Goal: Task Accomplishment & Management: Use online tool/utility

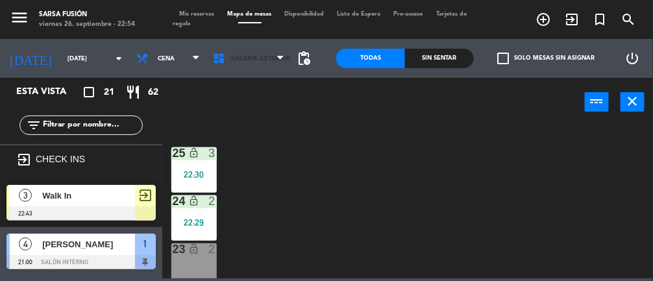
click at [268, 64] on span "Galeria Exterior" at bounding box center [248, 58] width 84 height 29
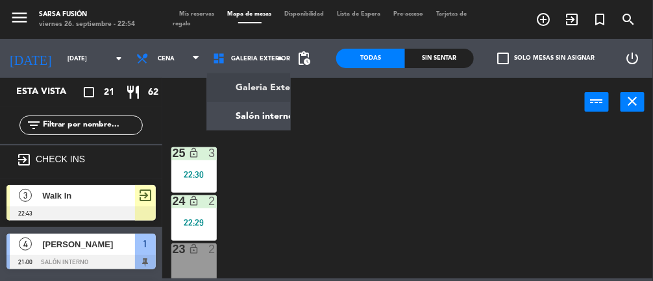
click at [251, 118] on ng-component "menu Sarsa Fusión [DATE] 26. septiembre - 22:54 Mis reservas Mapa de mesas Disp…" at bounding box center [326, 139] width 653 height 278
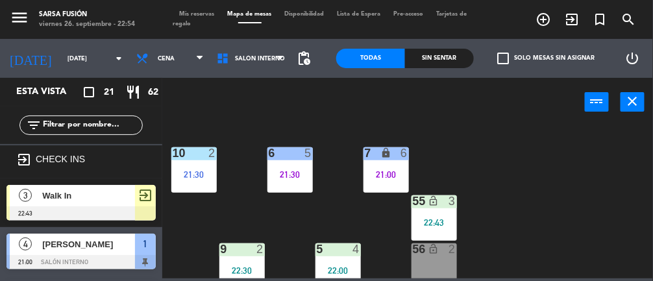
click at [460, 67] on div "Sin sentar" at bounding box center [439, 58] width 69 height 19
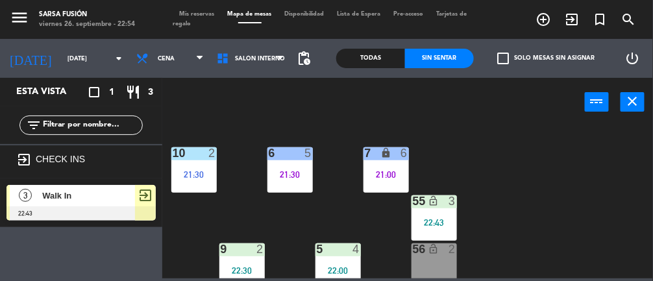
click at [102, 208] on div at bounding box center [80, 213] width 149 height 14
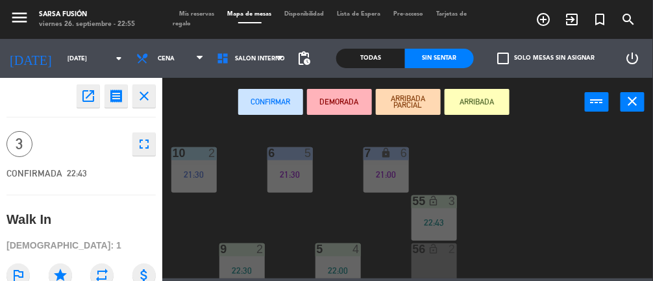
click at [480, 110] on button "ARRIBADA" at bounding box center [476, 102] width 65 height 26
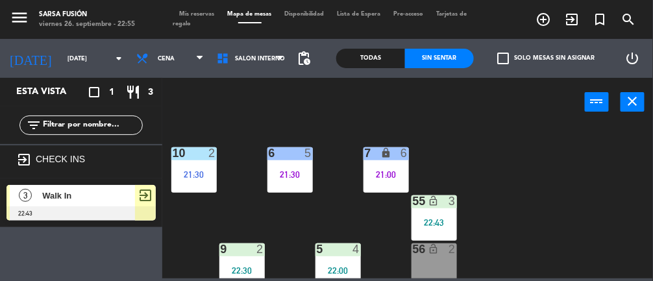
click at [136, 186] on div "exit_to_app" at bounding box center [145, 195] width 21 height 21
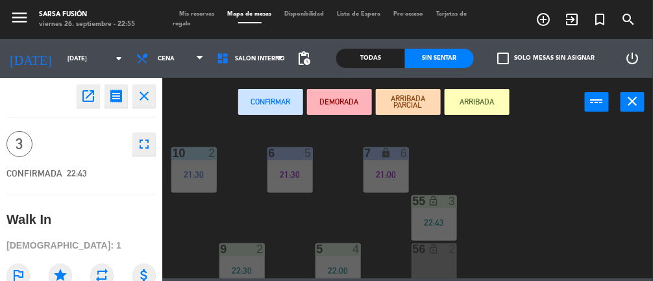
click at [255, 91] on button "Confirmar" at bounding box center [270, 102] width 65 height 26
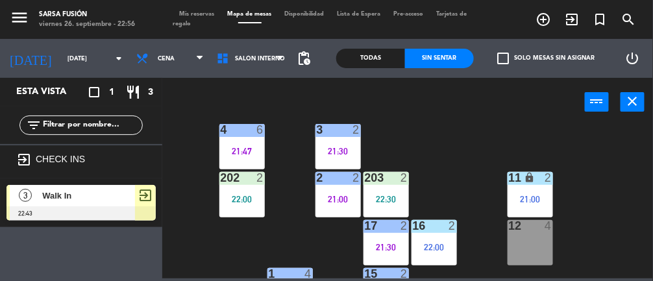
scroll to position [220, 0]
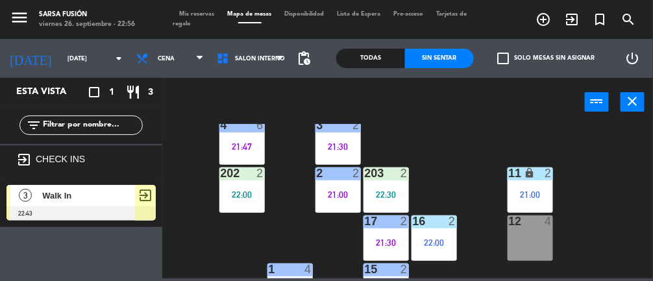
click at [249, 169] on div at bounding box center [241, 173] width 21 height 12
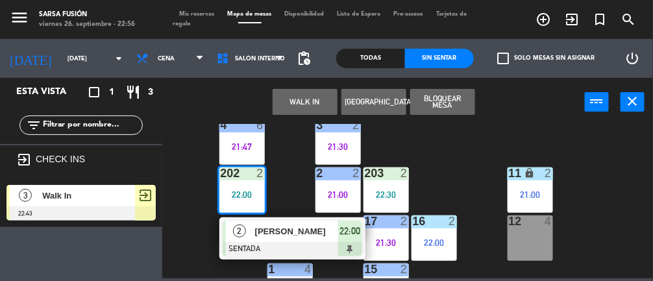
click at [287, 250] on div at bounding box center [293, 249] width 140 height 14
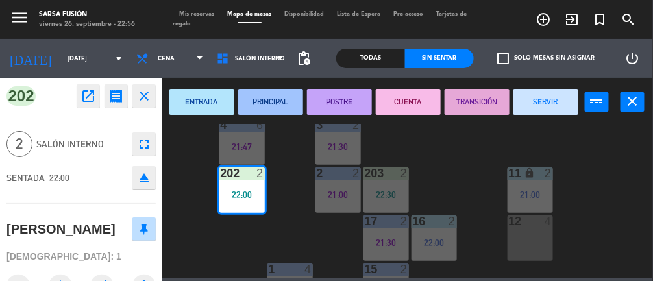
click at [272, 98] on button "PRINCIPAL" at bounding box center [270, 102] width 65 height 26
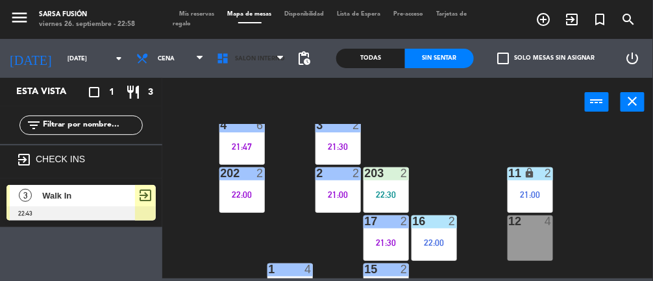
click at [268, 58] on span "Salón interno" at bounding box center [260, 58] width 50 height 7
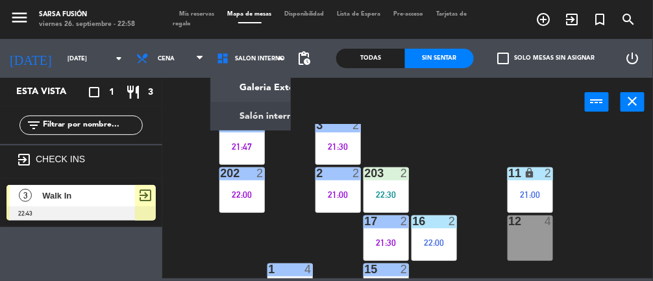
click at [437, 224] on div at bounding box center [433, 221] width 21 height 12
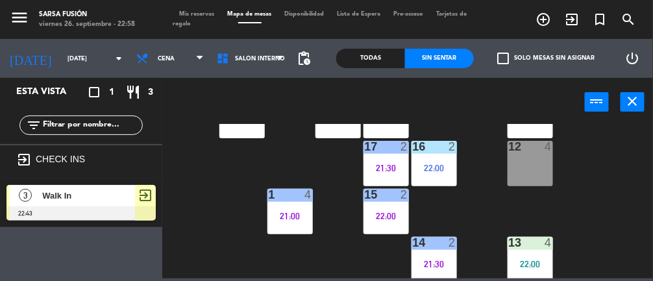
scroll to position [297, 0]
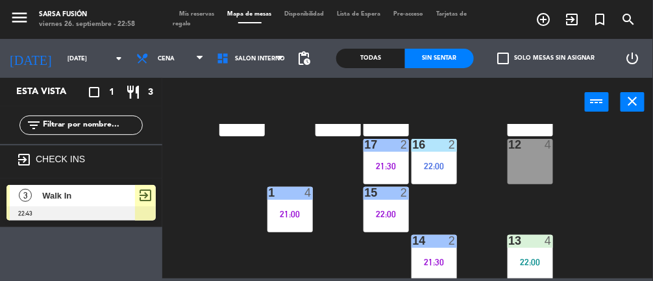
click at [444, 164] on div "22:00" at bounding box center [433, 166] width 45 height 9
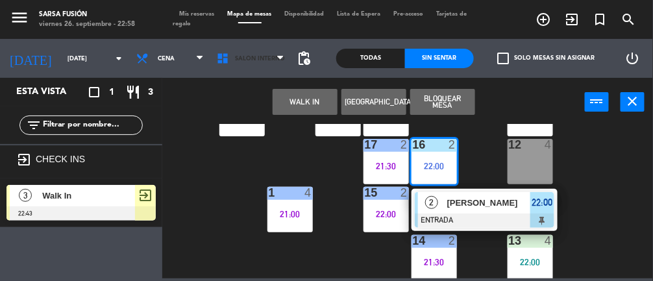
click at [257, 60] on span "Salón interno" at bounding box center [260, 58] width 50 height 7
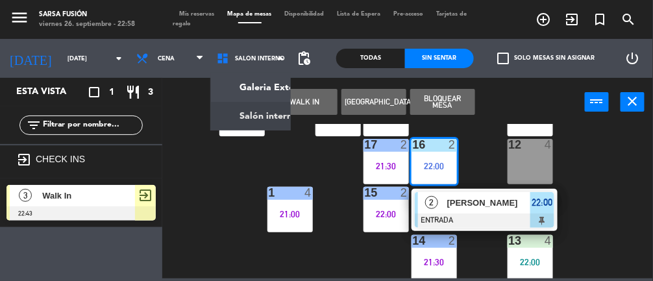
click at [270, 86] on ng-component "menu Sarsa Fusión [DATE] 26. septiembre - 22:58 Mis reservas Mapa de mesas Disp…" at bounding box center [326, 139] width 653 height 278
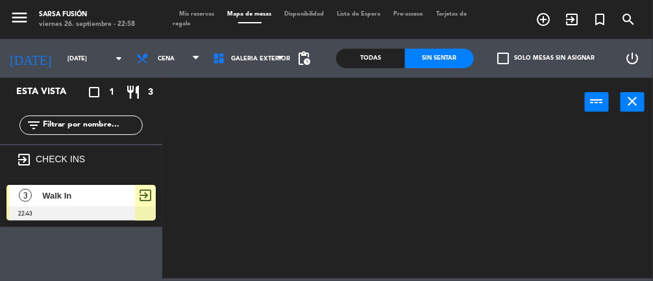
scroll to position [0, 0]
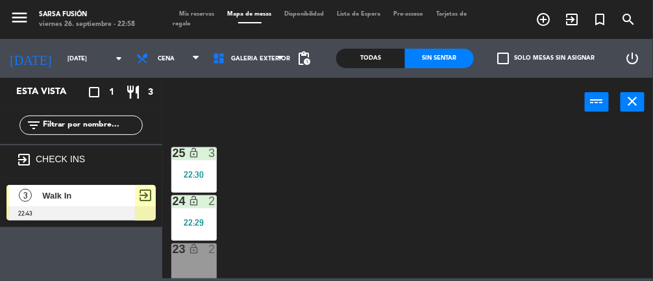
click at [435, 58] on div "Sin sentar" at bounding box center [439, 58] width 69 height 19
click at [364, 64] on div "Todas" at bounding box center [370, 58] width 69 height 19
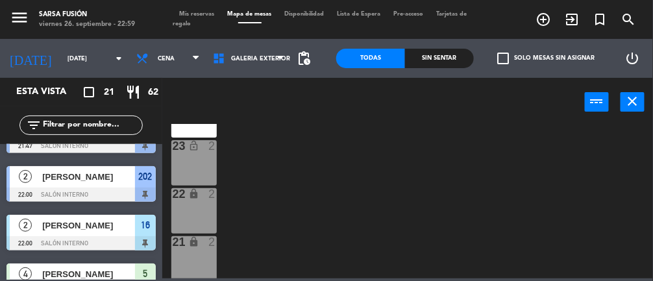
scroll to position [563, 0]
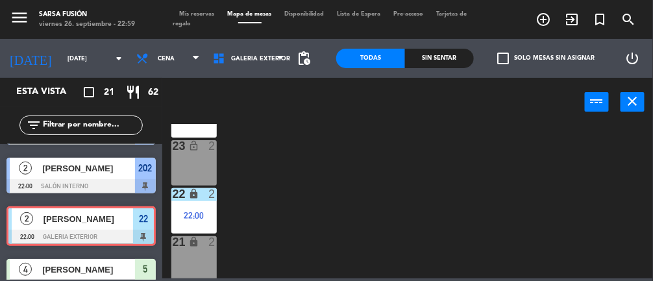
click at [184, 217] on div "22:00" at bounding box center [193, 215] width 45 height 9
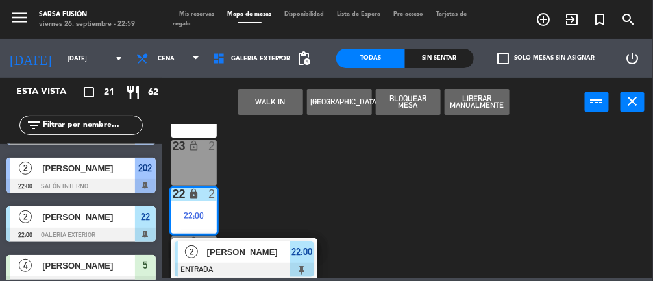
click at [284, 276] on div "2 [PERSON_NAME] ENTRADA 22:00" at bounding box center [244, 259] width 146 height 42
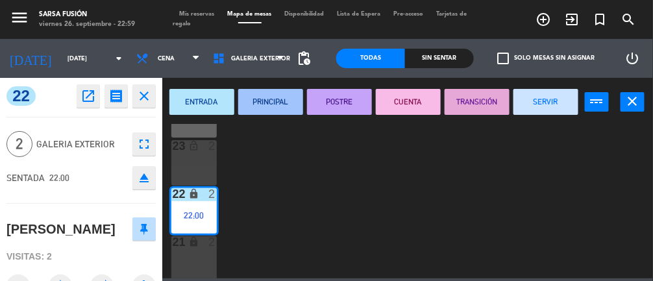
click at [268, 110] on button "PRINCIPAL" at bounding box center [270, 102] width 65 height 26
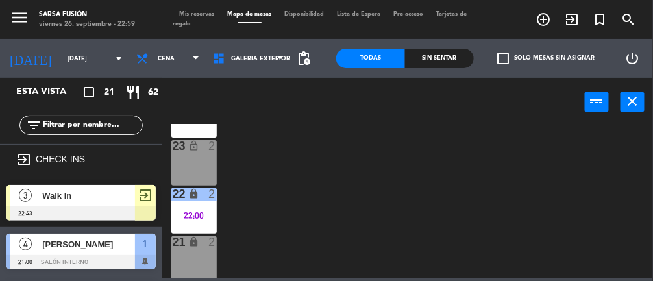
scroll to position [0, 0]
click at [268, 66] on span "Galeria Exterior" at bounding box center [248, 58] width 84 height 29
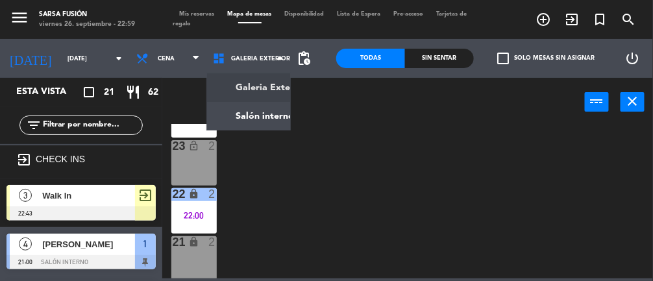
click at [288, 119] on ng-component "menu Sarsa Fusión [DATE] 26. septiembre - 22:59 Mis reservas Mapa de mesas Disp…" at bounding box center [326, 139] width 653 height 278
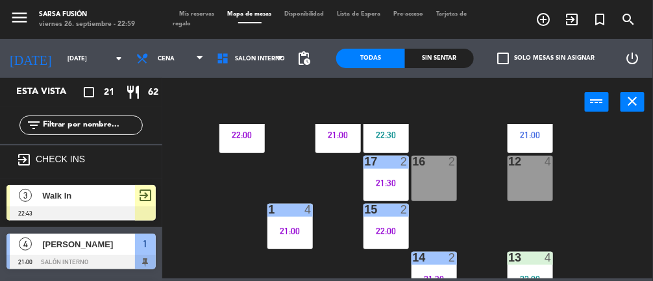
scroll to position [283, 0]
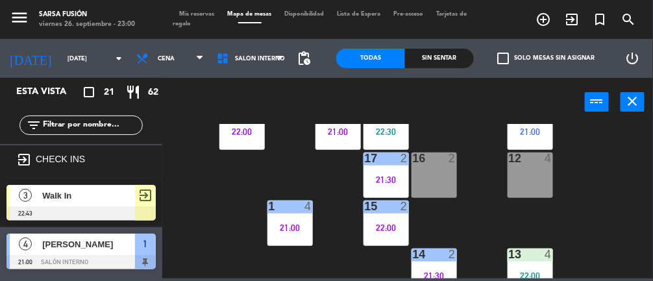
click at [280, 203] on div at bounding box center [289, 207] width 21 height 12
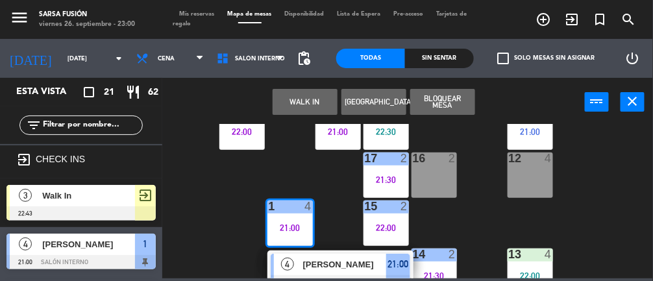
click at [295, 269] on div "4" at bounding box center [288, 264] width 28 height 21
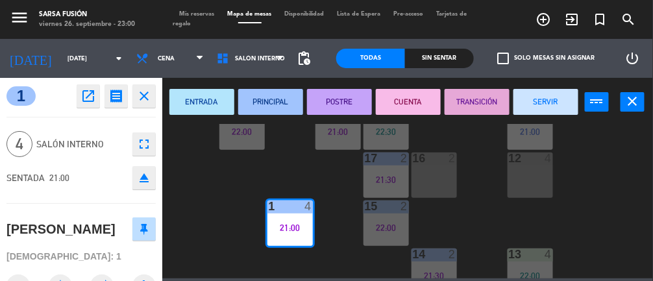
click at [350, 108] on button "POSTRE" at bounding box center [339, 102] width 65 height 26
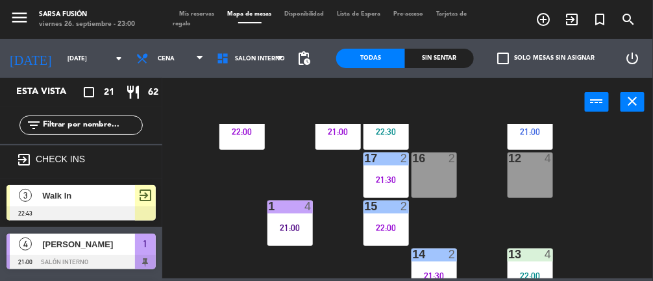
click at [78, 56] on input "[DATE]" at bounding box center [103, 59] width 84 height 20
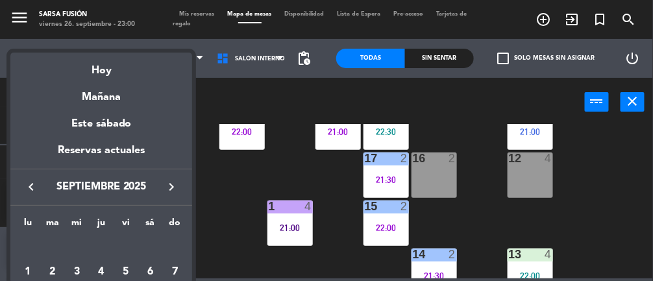
click at [110, 103] on div "Mañana" at bounding box center [101, 92] width 182 height 27
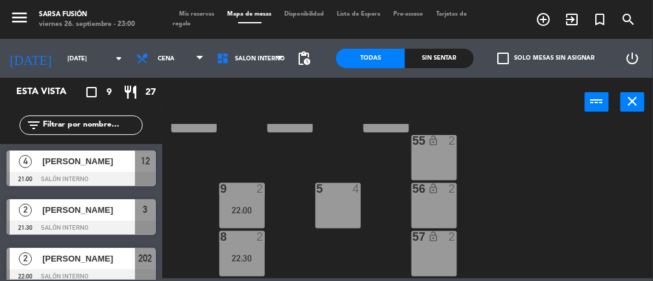
scroll to position [0, 0]
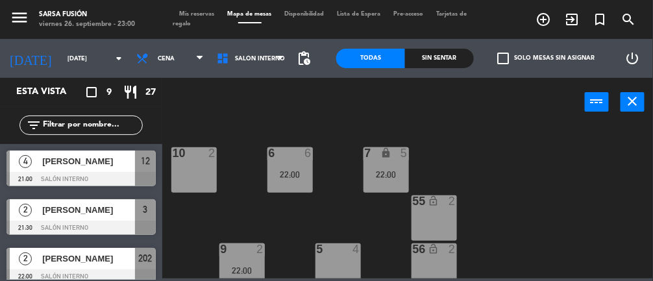
click at [383, 167] on div "7 lock 5 22:00" at bounding box center [385, 169] width 45 height 45
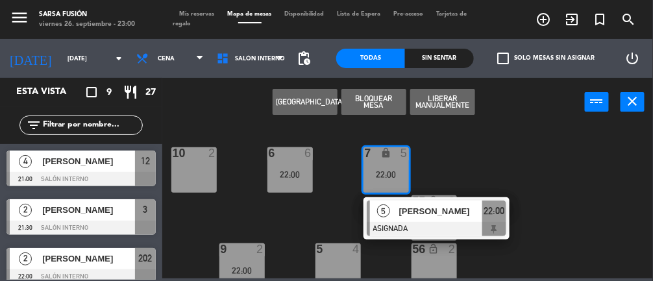
click at [570, 216] on div "6 6 22:00 7 lock 5 22:00 5 [PERSON_NAME] ASIGNADA 22:00 10 2 55 lock_open 2 9 2…" at bounding box center [411, 201] width 484 height 154
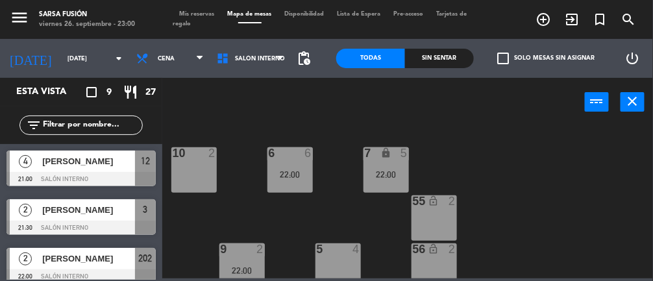
click at [376, 172] on div "22:00" at bounding box center [385, 174] width 45 height 9
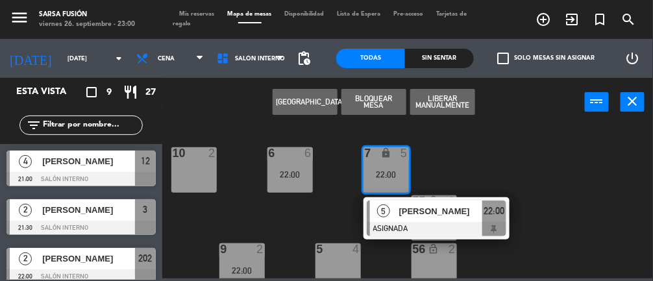
click at [276, 173] on div "22:00" at bounding box center [289, 174] width 45 height 9
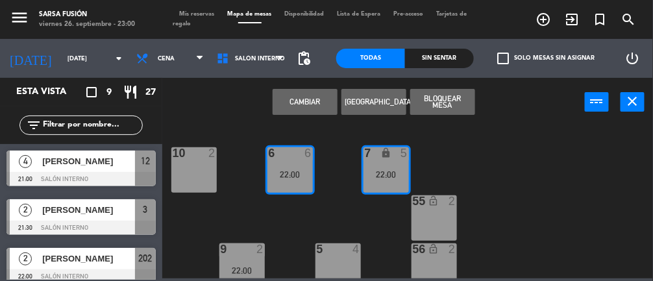
click at [289, 102] on button "Cambiar" at bounding box center [305, 102] width 65 height 26
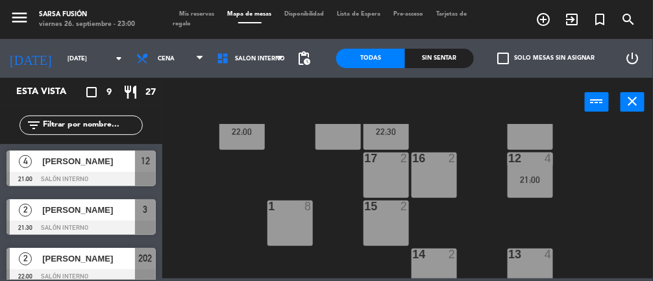
scroll to position [284, 0]
click at [392, 121] on div "power_input close" at bounding box center [373, 102] width 422 height 49
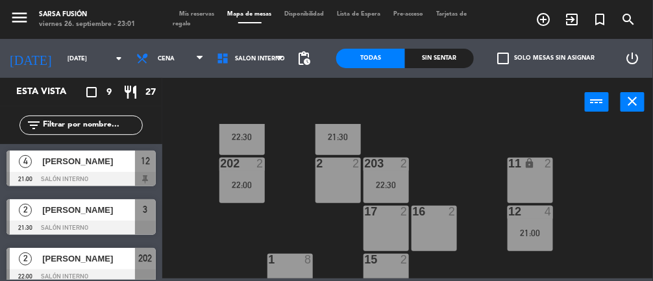
scroll to position [227, 0]
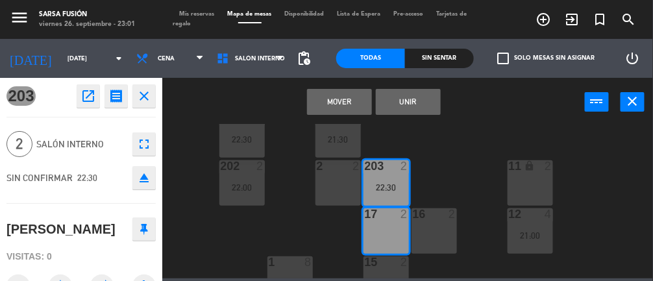
click at [345, 101] on button "Mover" at bounding box center [339, 102] width 65 height 26
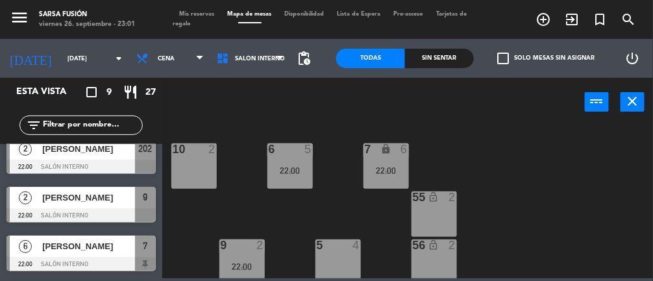
scroll to position [298, 0]
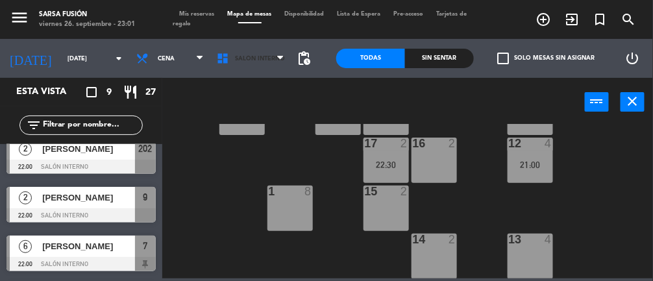
click at [237, 53] on span "Salón interno" at bounding box center [250, 58] width 80 height 29
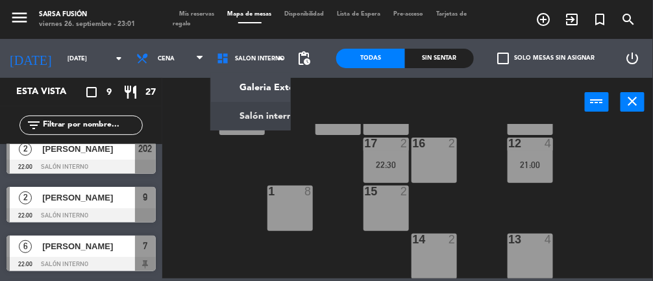
click at [248, 99] on ng-component "menu Sarsa Fusión [DATE] 26. septiembre - 23:01 Mis reservas Mapa de mesas Disp…" at bounding box center [326, 139] width 653 height 278
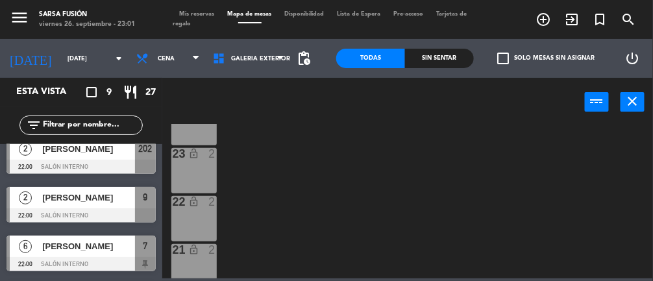
scroll to position [106, 0]
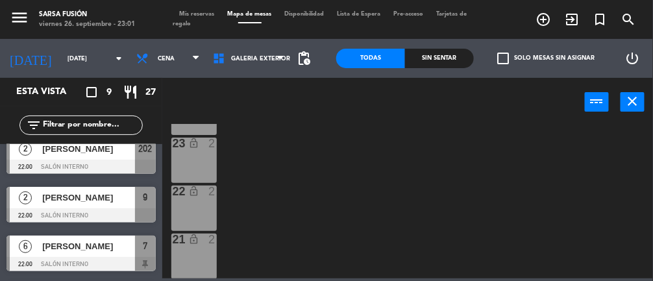
click at [271, 66] on span "Galeria Exterior" at bounding box center [248, 58] width 84 height 29
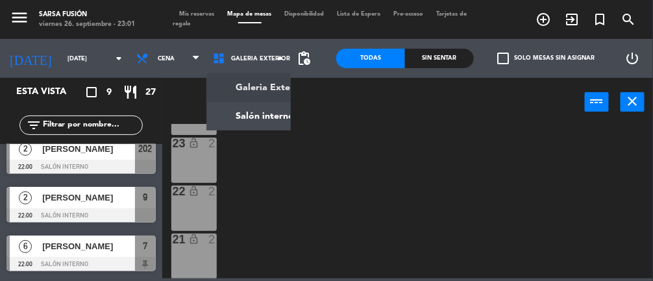
click at [261, 119] on ng-component "menu Sarsa Fusión [DATE] 26. septiembre - 23:01 Mis reservas Mapa de mesas Disp…" at bounding box center [326, 139] width 653 height 278
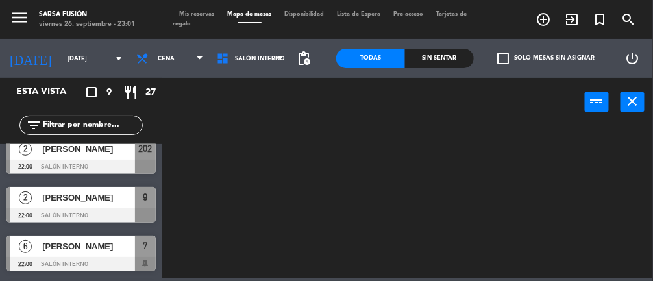
scroll to position [0, 0]
click at [66, 62] on input "[DATE]" at bounding box center [103, 59] width 84 height 20
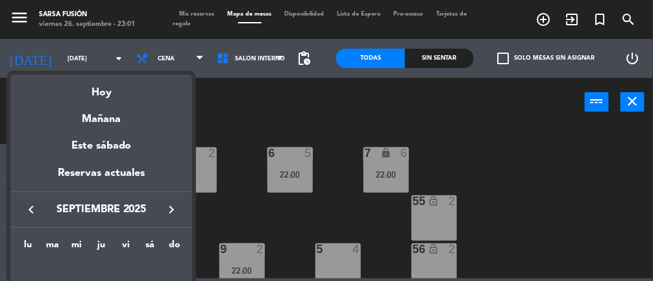
click at [100, 91] on div "Hoy" at bounding box center [101, 88] width 182 height 27
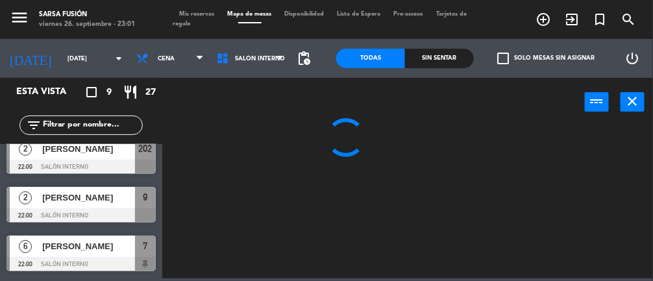
type input "[DATE]"
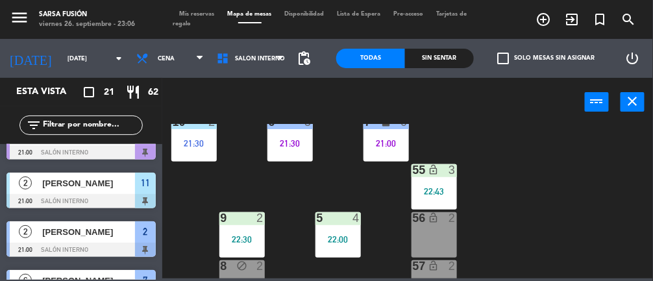
scroll to position [29, 0]
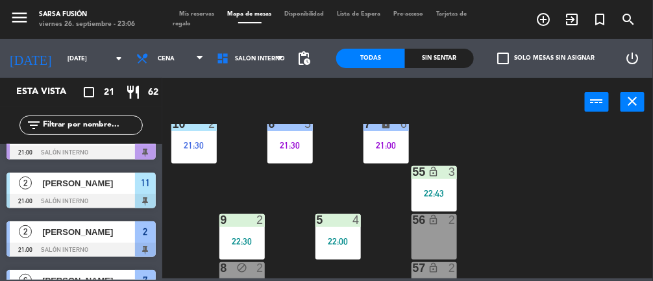
click at [231, 233] on div "9 2 22:30" at bounding box center [241, 236] width 45 height 45
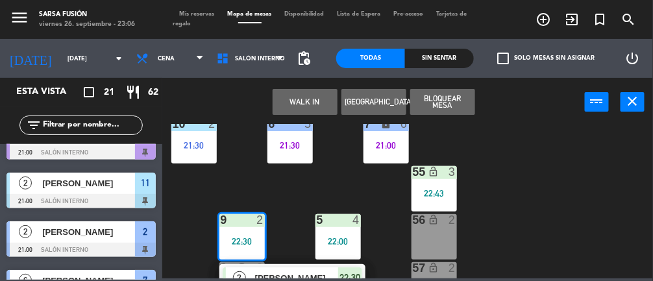
click at [287, 276] on span "[PERSON_NAME]" at bounding box center [296, 278] width 83 height 14
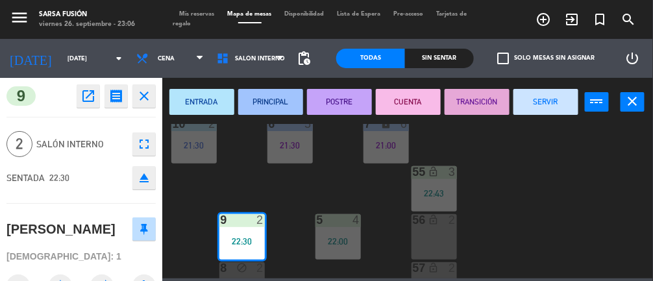
click at [282, 103] on button "PRINCIPAL" at bounding box center [270, 102] width 65 height 26
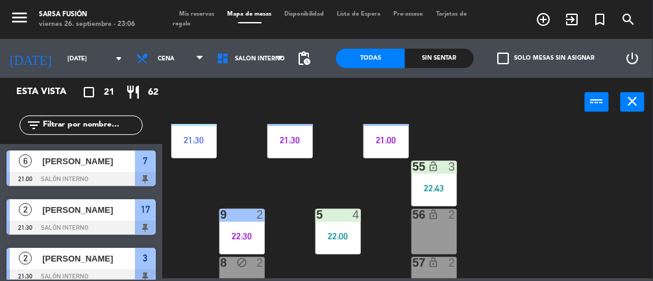
scroll to position [298, 0]
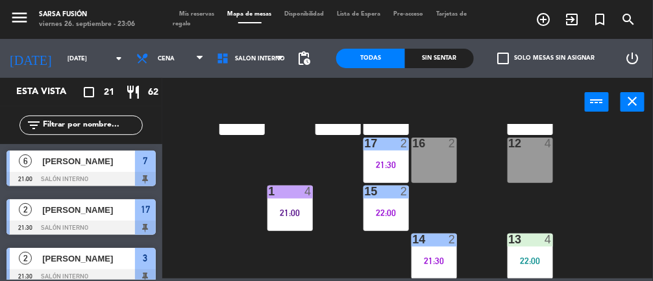
click at [300, 211] on div "21:00" at bounding box center [289, 212] width 45 height 9
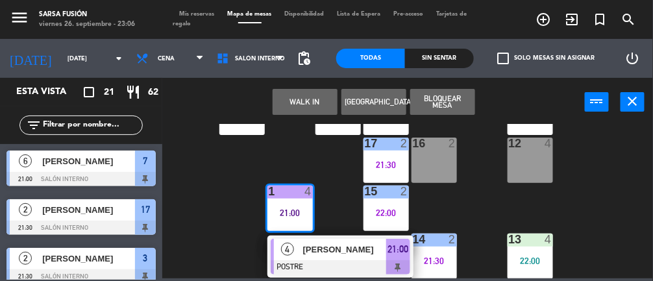
click at [348, 252] on span "[PERSON_NAME]" at bounding box center [344, 250] width 83 height 14
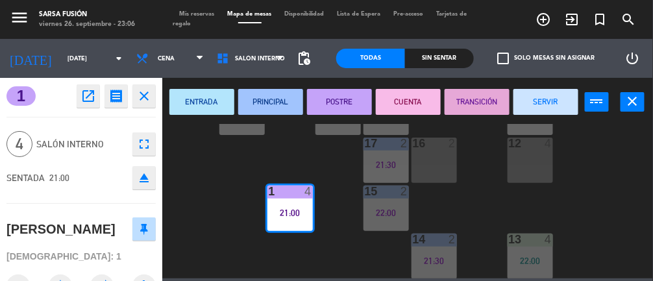
click at [425, 97] on button "CUENTA" at bounding box center [408, 102] width 65 height 26
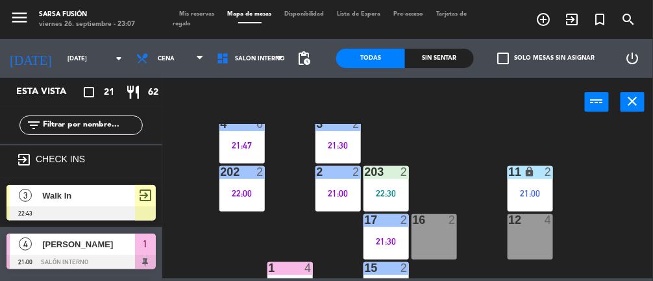
scroll to position [225, 0]
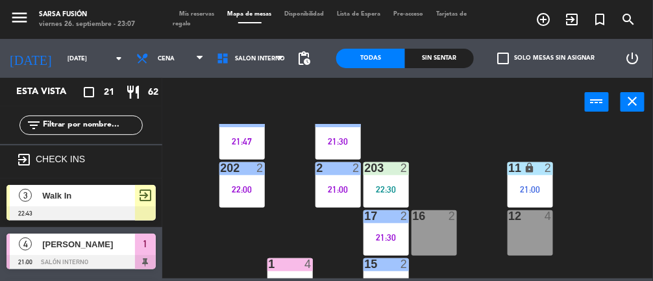
click at [546, 174] on div "2" at bounding box center [551, 168] width 21 height 12
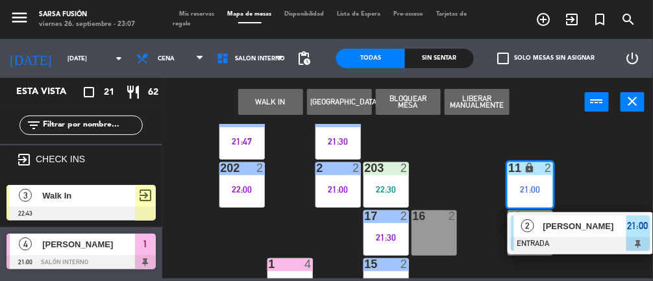
click at [572, 225] on span "[PERSON_NAME]" at bounding box center [584, 226] width 83 height 14
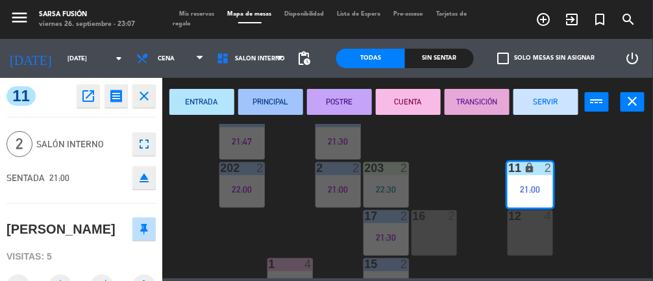
click at [353, 92] on button "POSTRE" at bounding box center [339, 102] width 65 height 26
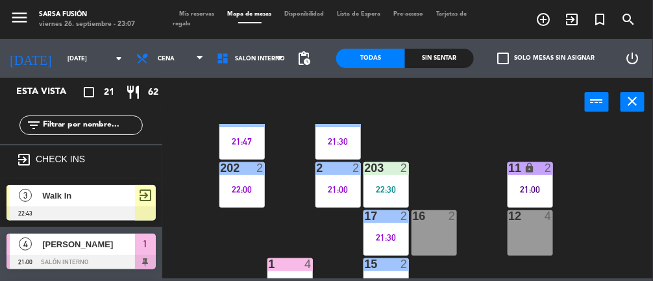
scroll to position [0, 0]
click at [529, 178] on div "11 lock 2 21:00" at bounding box center [529, 184] width 45 height 45
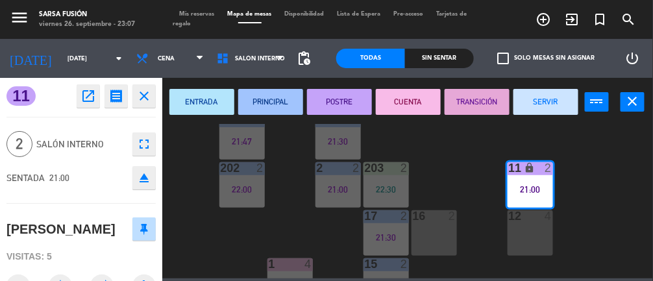
click at [415, 95] on button "CUENTA" at bounding box center [408, 102] width 65 height 26
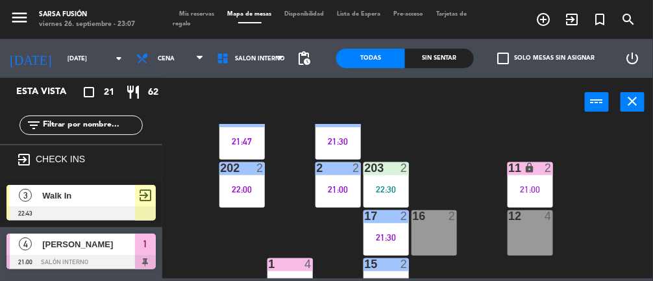
scroll to position [298, 0]
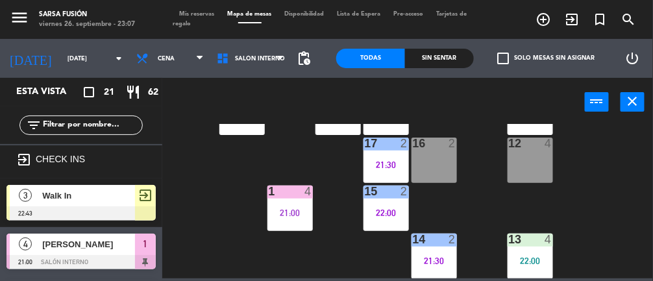
click at [297, 219] on div "1 4 21:00" at bounding box center [289, 208] width 45 height 45
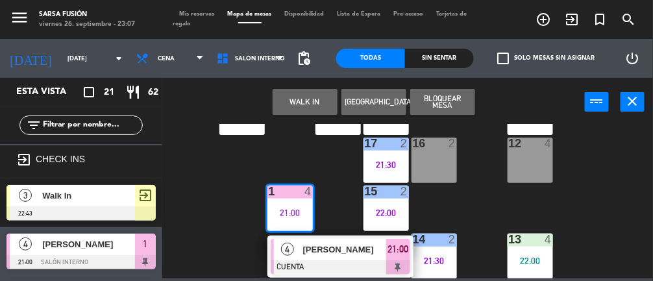
click at [326, 254] on span "[PERSON_NAME]" at bounding box center [344, 250] width 83 height 14
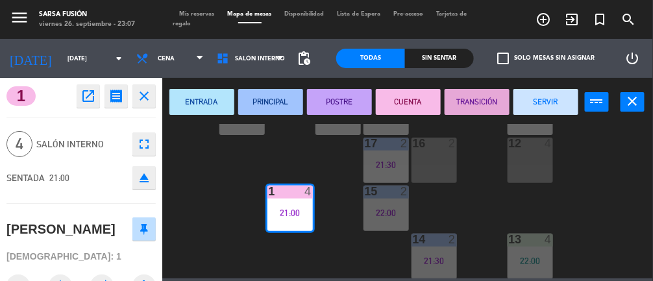
click at [550, 99] on button "SERVIR" at bounding box center [545, 102] width 65 height 26
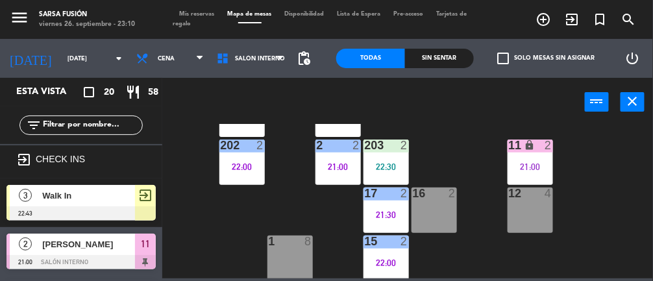
scroll to position [252, 0]
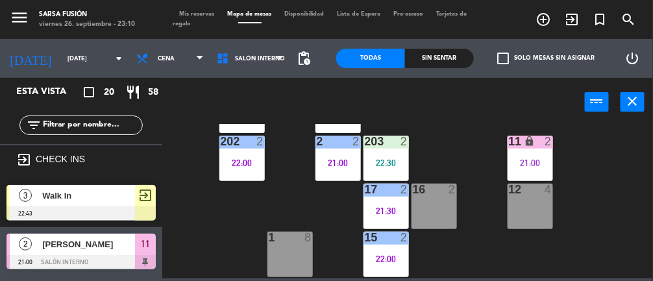
click at [550, 136] on div "2" at bounding box center [548, 142] width 8 height 12
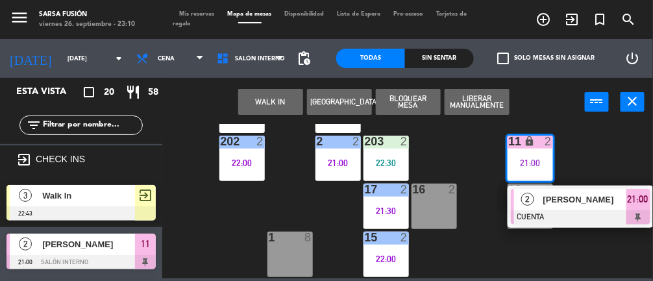
click at [556, 209] on div "[PERSON_NAME]" at bounding box center [584, 199] width 84 height 21
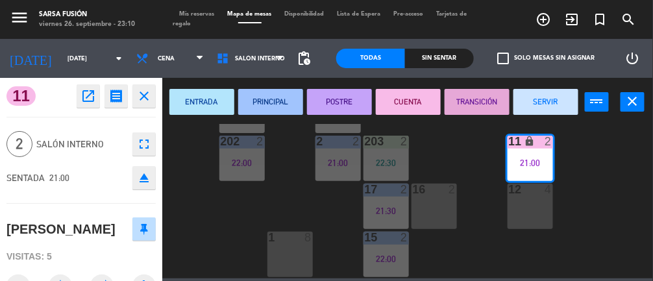
click at [544, 106] on button "SERVIR" at bounding box center [545, 102] width 65 height 26
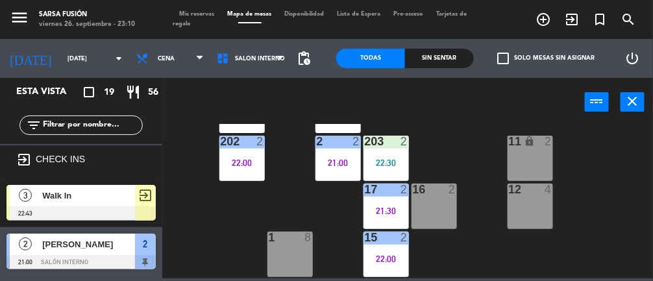
scroll to position [0, 0]
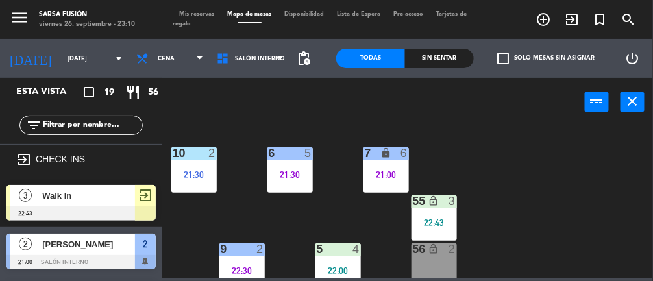
click at [209, 167] on div "10 2 21:30" at bounding box center [193, 169] width 45 height 45
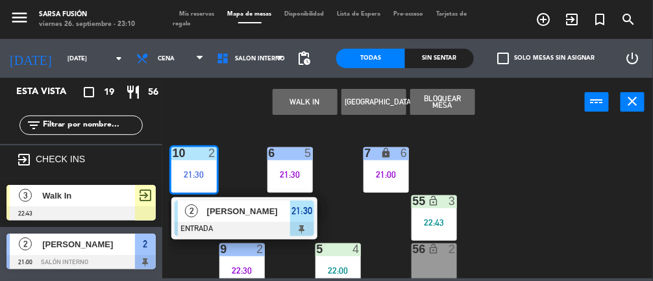
click at [244, 224] on div at bounding box center [245, 229] width 140 height 14
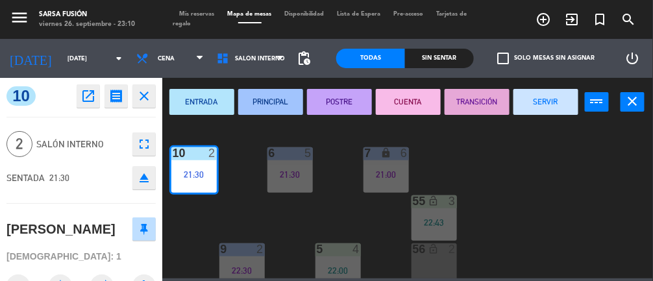
click at [262, 99] on button "PRINCIPAL" at bounding box center [270, 102] width 65 height 26
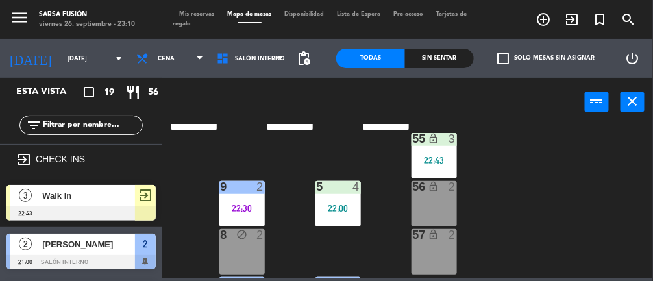
scroll to position [60, 0]
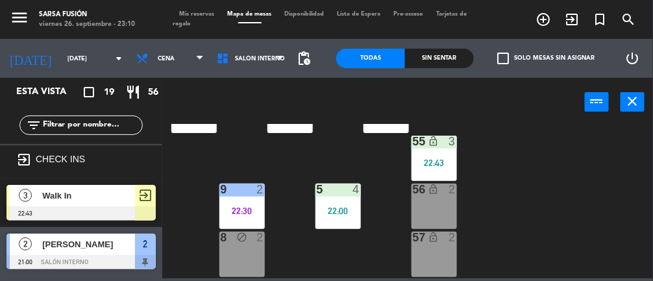
click at [368, 209] on div "6 5 21:30 7 lock 6 21:00 10 2 21:30 55 lock_open 3 22:43 9 2 22:30 5 4 22:00 56…" at bounding box center [411, 201] width 484 height 154
click at [346, 208] on div "22:00" at bounding box center [337, 210] width 45 height 9
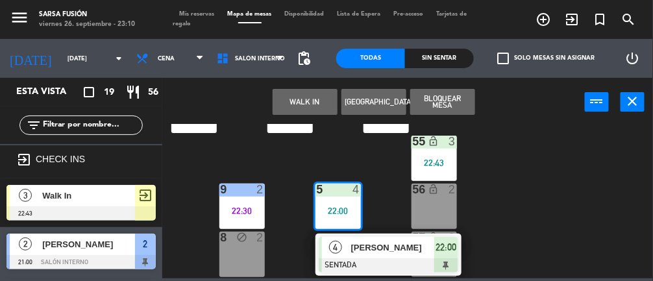
click at [392, 258] on div at bounding box center [389, 265] width 140 height 14
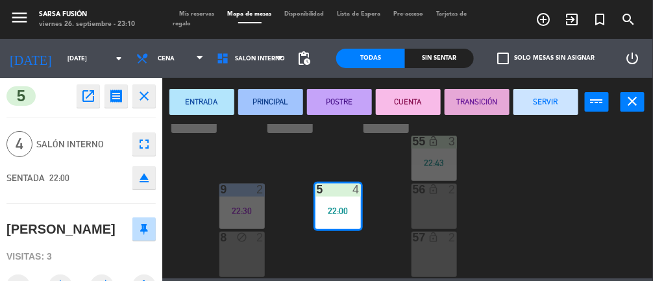
click at [275, 104] on button "PRINCIPAL" at bounding box center [270, 102] width 65 height 26
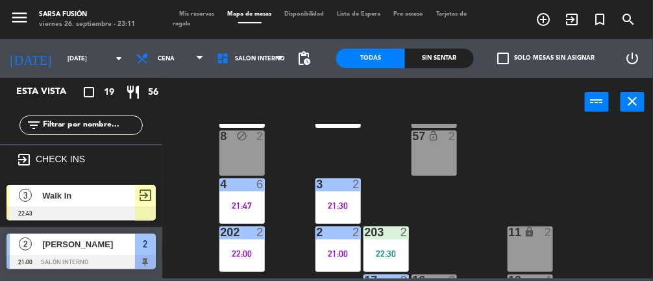
scroll to position [0, 0]
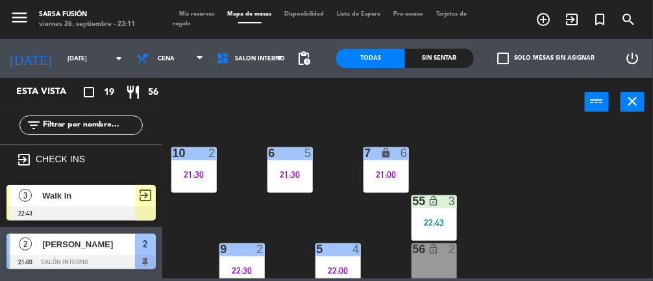
click at [396, 161] on div "7 lock 6 21:00" at bounding box center [385, 169] width 45 height 45
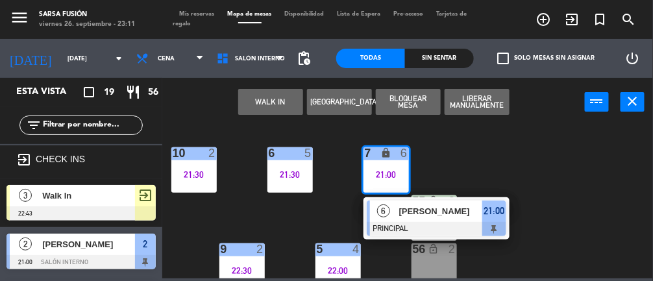
click at [415, 219] on div "[PERSON_NAME]" at bounding box center [440, 211] width 84 height 21
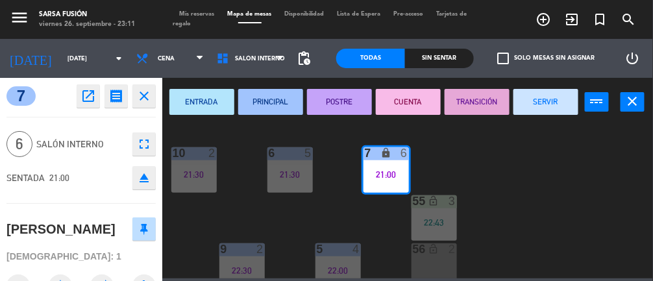
click at [352, 101] on button "POSTRE" at bounding box center [339, 102] width 65 height 26
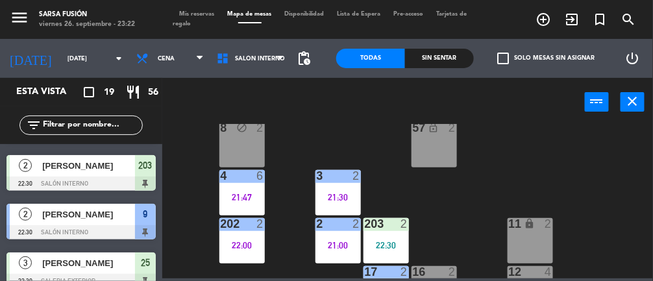
scroll to position [232, 0]
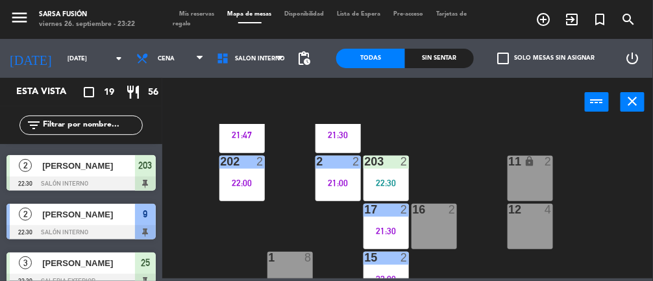
click at [401, 167] on div "203 2" at bounding box center [385, 162] width 45 height 13
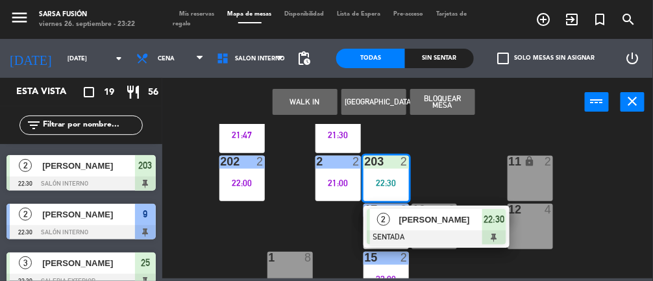
click at [438, 241] on div at bounding box center [437, 237] width 140 height 14
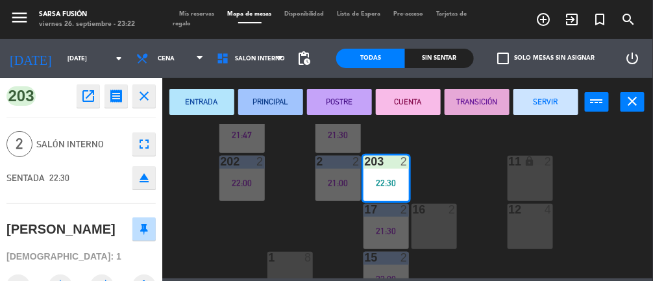
click at [211, 91] on button "ENTRADA" at bounding box center [201, 102] width 65 height 26
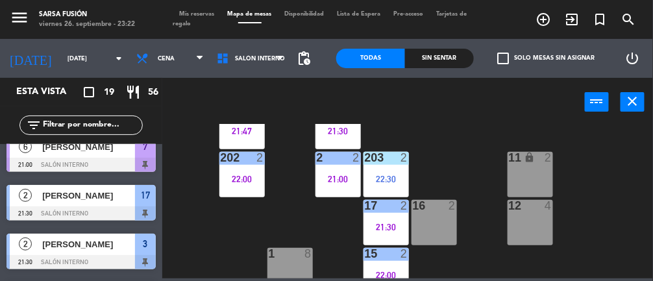
scroll to position [237, 0]
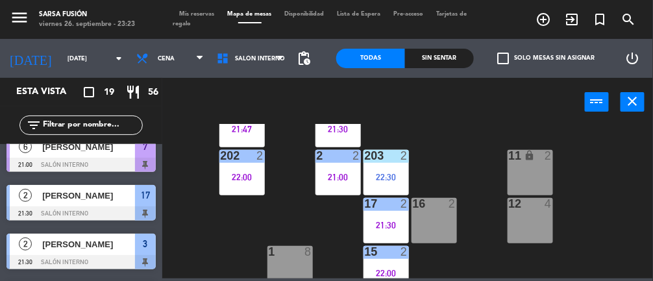
click at [407, 188] on div "203 2 22:30" at bounding box center [385, 172] width 45 height 45
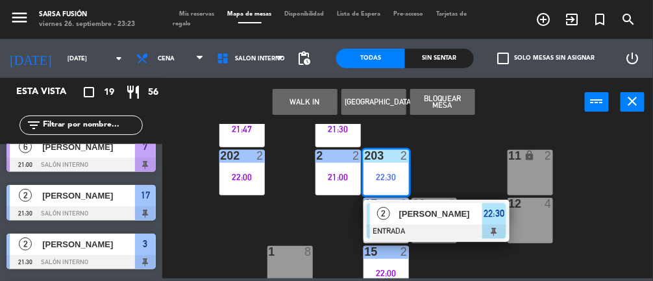
click at [399, 160] on div "2" at bounding box center [406, 156] width 21 height 12
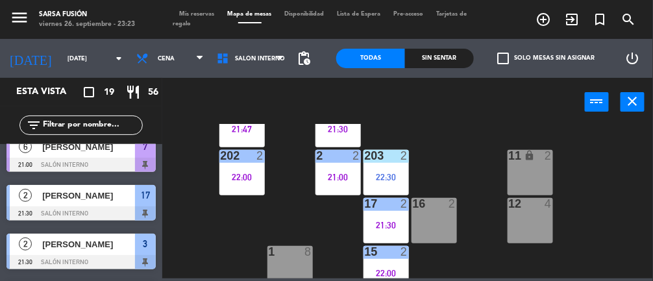
click at [396, 158] on div "2" at bounding box center [406, 156] width 21 height 12
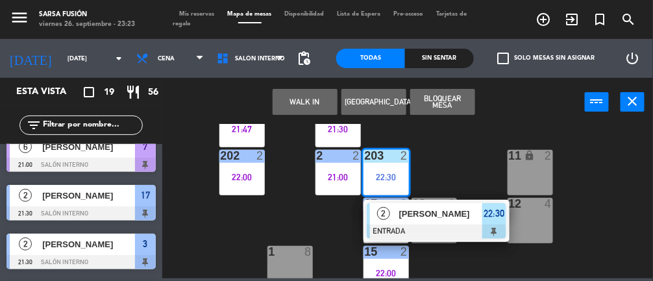
click at [433, 221] on div "[PERSON_NAME]" at bounding box center [440, 213] width 84 height 21
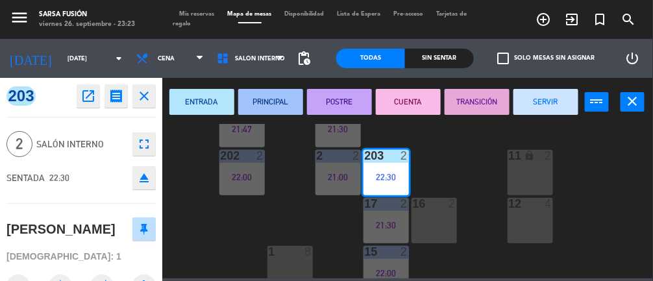
click at [272, 106] on button "PRINCIPAL" at bounding box center [270, 102] width 65 height 26
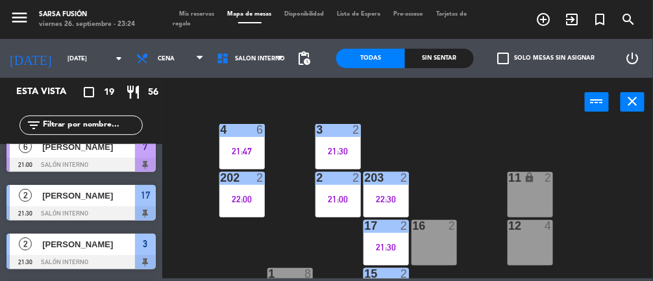
scroll to position [212, 0]
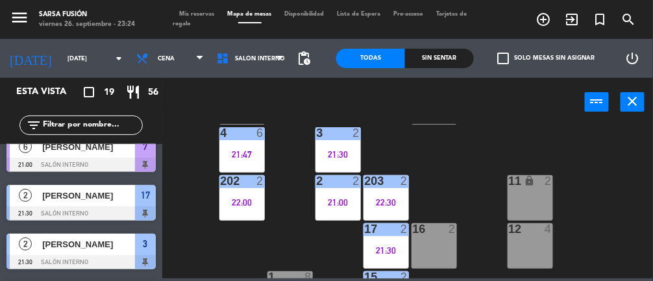
click at [249, 201] on div "22:00" at bounding box center [241, 202] width 45 height 9
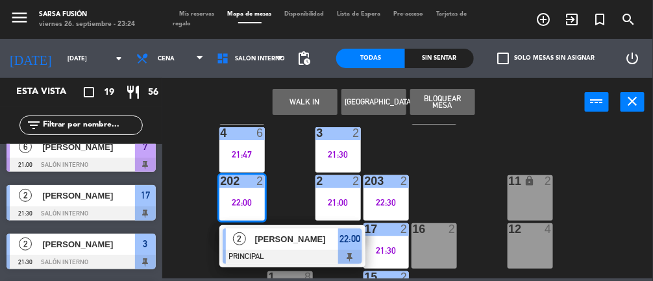
click at [291, 247] on div "[PERSON_NAME]" at bounding box center [296, 238] width 84 height 21
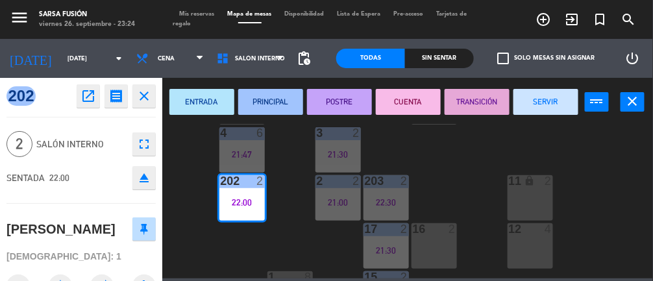
click at [347, 95] on button "POSTRE" at bounding box center [339, 102] width 65 height 26
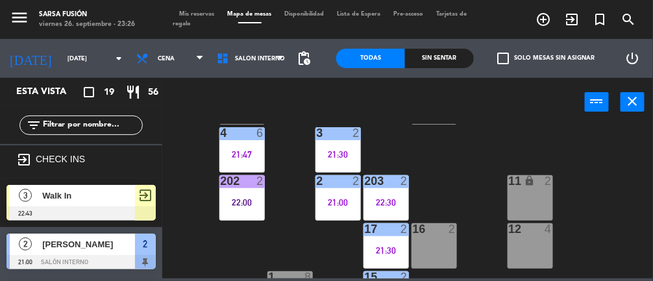
scroll to position [0, 0]
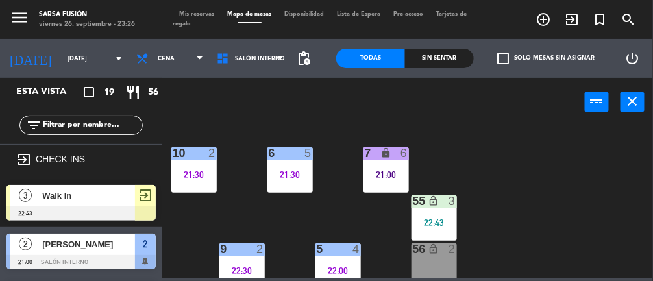
click at [191, 158] on div at bounding box center [193, 153] width 21 height 12
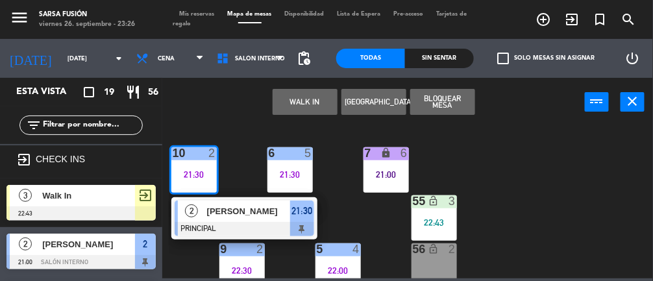
click at [255, 212] on span "[PERSON_NAME]" at bounding box center [248, 211] width 83 height 14
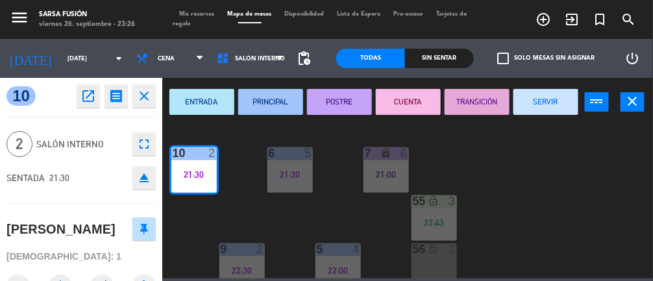
click at [425, 99] on button "CUENTA" at bounding box center [408, 102] width 65 height 26
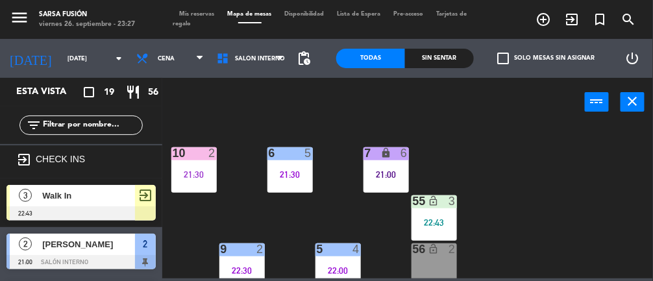
scroll to position [5, 0]
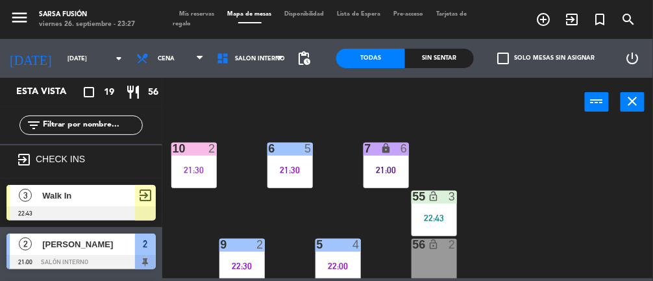
click at [576, 147] on div "6 5 21:30 7 lock 6 21:00 10 2 21:30 55 lock_open 3 22:43 9 2 22:30 5 4 22:00 56…" at bounding box center [411, 201] width 484 height 154
click at [114, 208] on div at bounding box center [80, 213] width 149 height 14
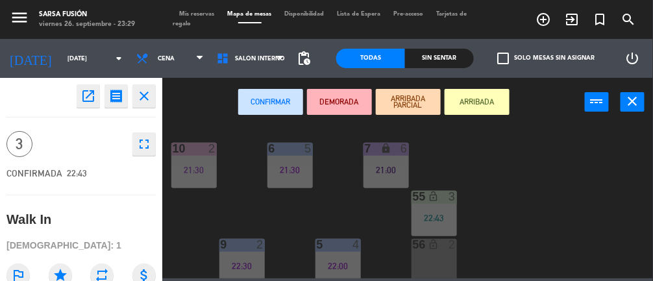
click at [598, 198] on div "6 5 21:30 7 lock 6 21:00 10 2 21:30 55 lock_open 3 22:43 9 2 22:30 5 4 22:00 56…" at bounding box center [411, 201] width 484 height 154
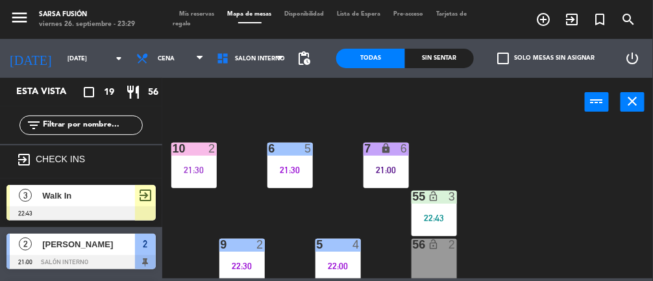
click at [203, 168] on div "21:30" at bounding box center [193, 169] width 45 height 9
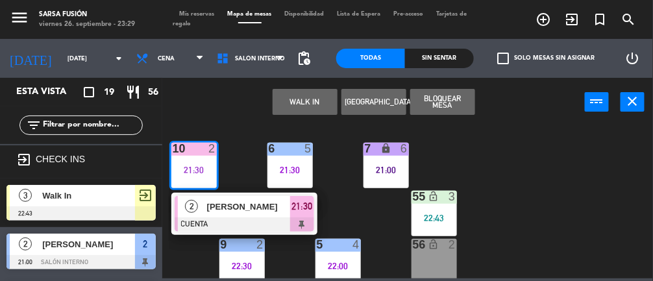
click at [285, 212] on span "[PERSON_NAME]" at bounding box center [248, 207] width 83 height 14
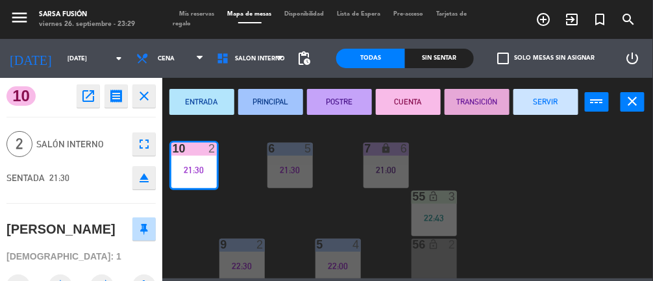
click at [539, 103] on button "SERVIR" at bounding box center [545, 102] width 65 height 26
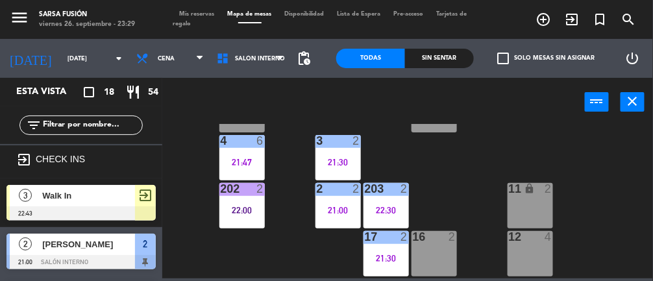
scroll to position [171, 0]
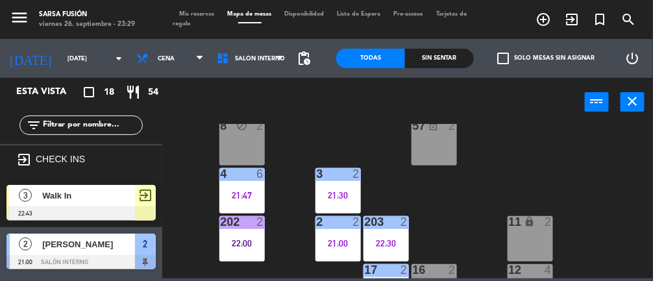
click at [243, 186] on div "4 6 21:47" at bounding box center [241, 190] width 45 height 45
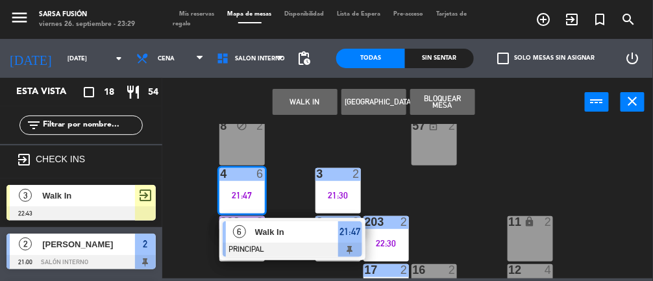
click at [307, 252] on div at bounding box center [293, 250] width 140 height 14
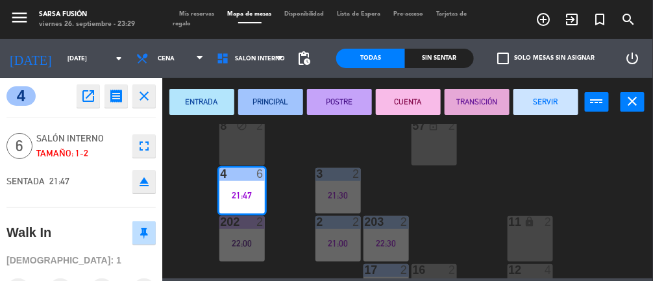
click at [354, 112] on button "POSTRE" at bounding box center [339, 102] width 65 height 26
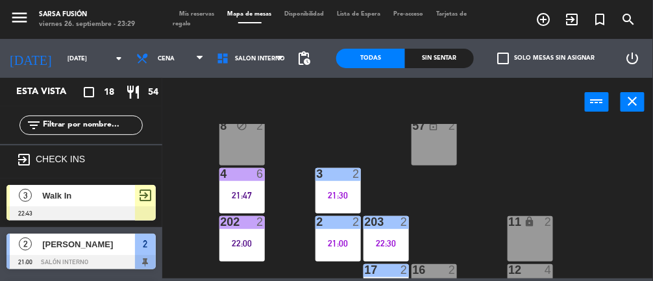
scroll to position [181, 0]
